Goal: Task Accomplishment & Management: Manage account settings

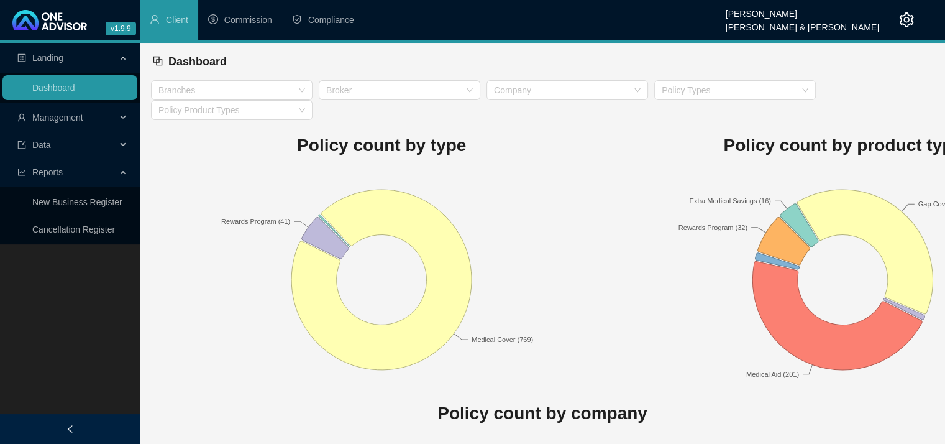
click at [902, 29] on div at bounding box center [896, 20] width 35 height 40
click at [904, 24] on icon "setting" at bounding box center [907, 19] width 14 height 15
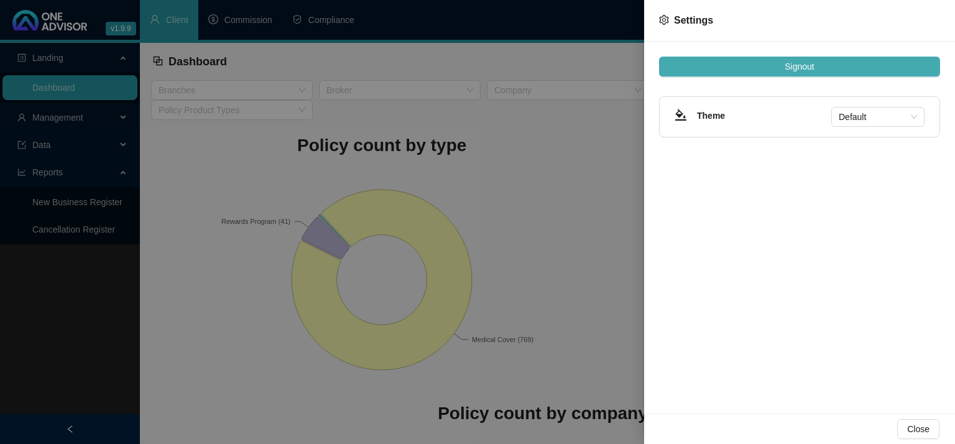
click at [795, 68] on span "Signout" at bounding box center [798, 67] width 29 height 14
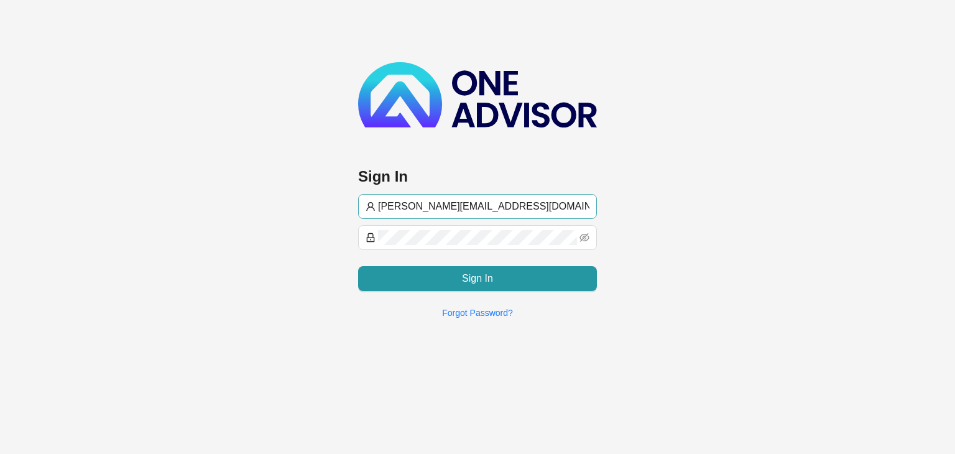
click at [402, 203] on input "[PERSON_NAME][EMAIL_ADDRESS][DOMAIN_NAME]" at bounding box center [483, 206] width 211 height 15
type input "[EMAIL_ADDRESS][DOMAIN_NAME]"
